Goal: Go to known website: Access a specific website the user already knows

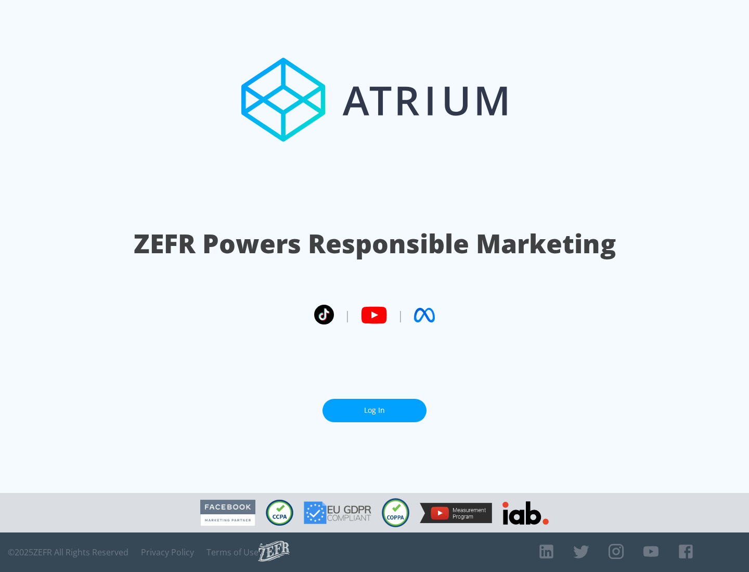
click at [375, 411] on link "Log In" at bounding box center [375, 410] width 104 height 23
